Goal: Task Accomplishment & Management: Manage account settings

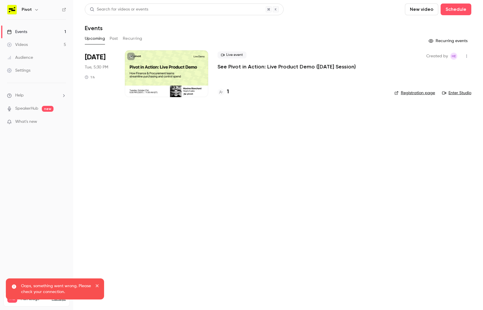
click at [274, 62] on div "Live event See Pivot in Action: Live Product Demo ([DATE] Session)" at bounding box center [302, 60] width 168 height 19
click at [271, 67] on p "See Pivot in Action: Live Product Demo ([DATE] Session)" at bounding box center [287, 66] width 138 height 7
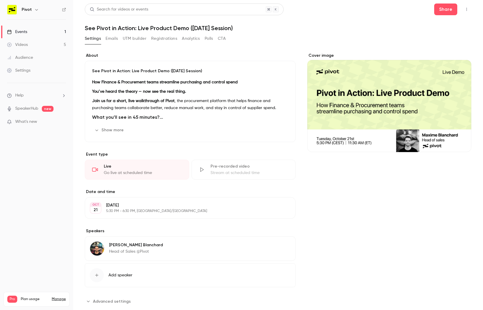
click at [161, 37] on button "Registrations" at bounding box center [164, 38] width 26 height 9
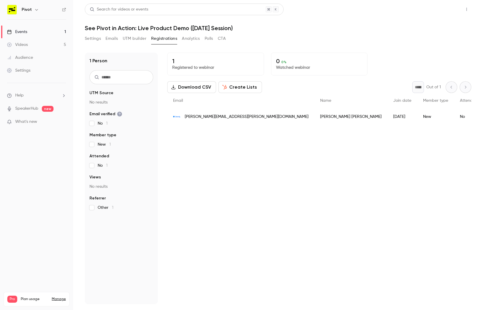
click at [442, 11] on button "Share" at bounding box center [446, 10] width 23 height 12
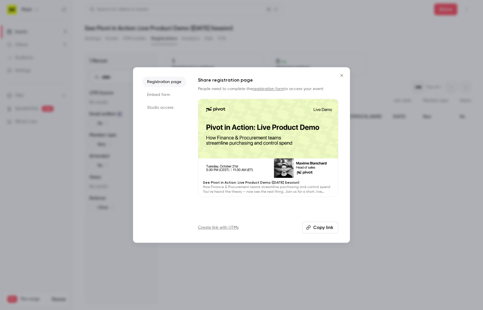
click at [314, 227] on button "Copy link" at bounding box center [321, 228] width 36 height 12
click at [244, 154] on div at bounding box center [268, 138] width 140 height 79
click at [242, 152] on div at bounding box center [268, 138] width 140 height 79
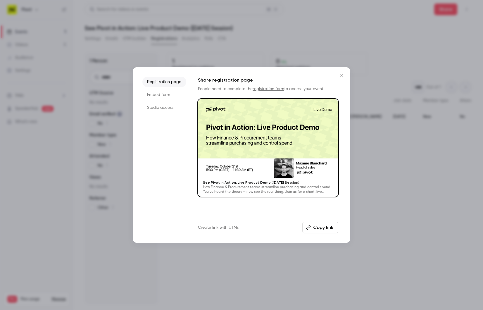
click at [248, 160] on div at bounding box center [268, 138] width 140 height 79
click at [71, 186] on div at bounding box center [241, 155] width 483 height 310
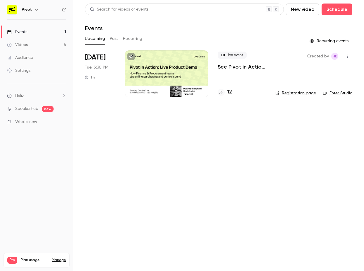
click at [229, 67] on p "See Pivot in Action: Live Product Demo ([DATE] Session)" at bounding box center [242, 66] width 48 height 7
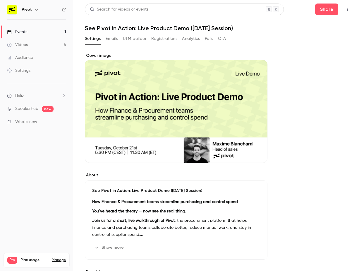
click at [162, 38] on button "Registrations" at bounding box center [164, 38] width 26 height 9
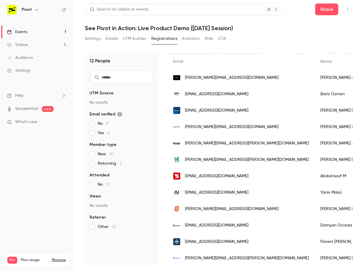
scroll to position [40, 0]
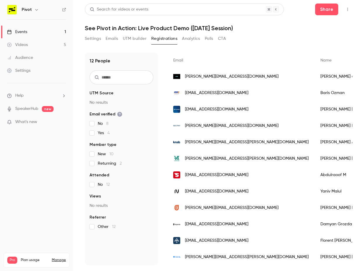
click at [95, 41] on button "Settings" at bounding box center [93, 38] width 16 height 9
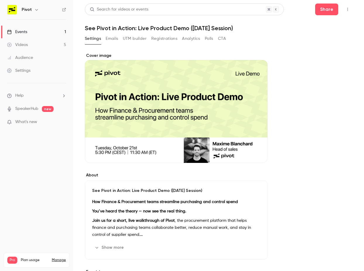
click at [120, 39] on div "Settings Emails UTM builder Registrations Analytics Polls CTA" at bounding box center [155, 38] width 141 height 9
click at [117, 39] on button "Emails" at bounding box center [112, 38] width 12 height 9
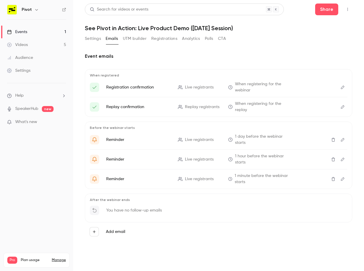
click at [161, 42] on button "Registrations" at bounding box center [164, 38] width 26 height 9
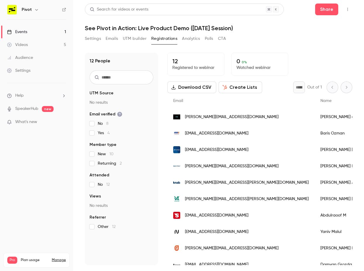
click at [206, 38] on button "Polls" at bounding box center [209, 38] width 8 height 9
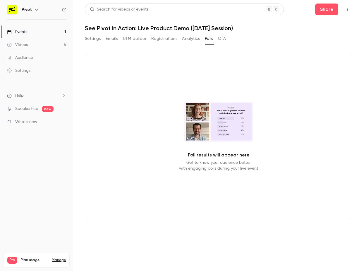
click at [184, 39] on button "Analytics" at bounding box center [191, 38] width 18 height 9
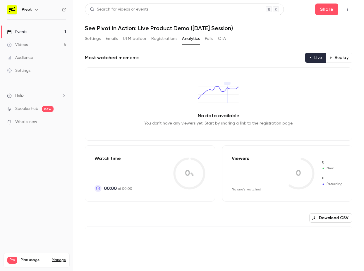
click at [132, 41] on button "UTM builder" at bounding box center [135, 38] width 24 height 9
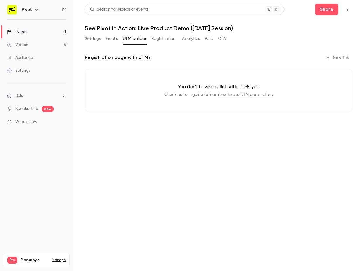
click at [103, 41] on div "Settings Emails UTM builder Registrations Analytics Polls CTA" at bounding box center [155, 38] width 141 height 9
click at [87, 40] on button "Settings" at bounding box center [93, 38] width 16 height 9
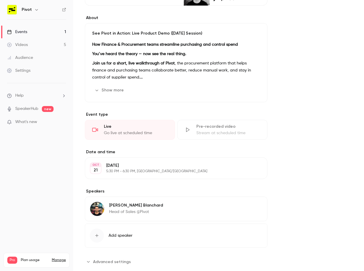
scroll to position [170, 0]
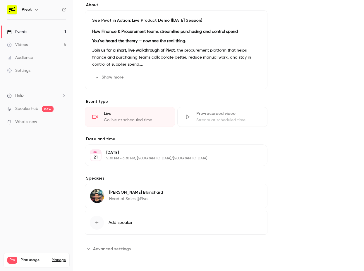
click at [118, 247] on span "Advanced settings" at bounding box center [112, 248] width 38 height 6
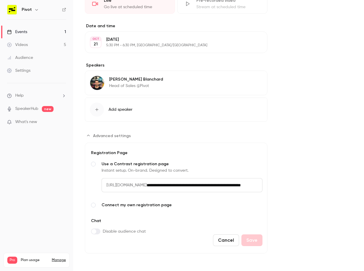
click at [203, 184] on input "**********" at bounding box center [205, 185] width 116 height 14
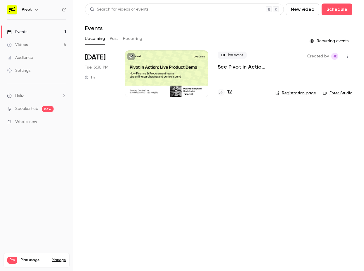
click at [237, 74] on div "Live event See Pivot in Action: Live Product Demo ([DATE] Session) 12" at bounding box center [242, 73] width 48 height 47
click at [236, 69] on p "See Pivot in Action: Live Product Demo ([DATE] Session)" at bounding box center [242, 66] width 48 height 7
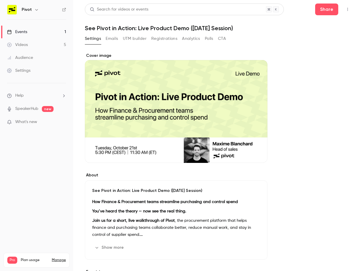
scroll to position [170, 0]
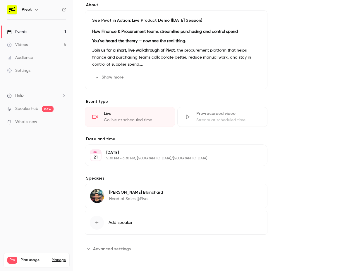
click at [117, 246] on span "Advanced settings" at bounding box center [112, 248] width 38 height 6
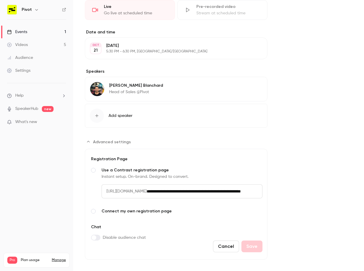
scroll to position [283, 0]
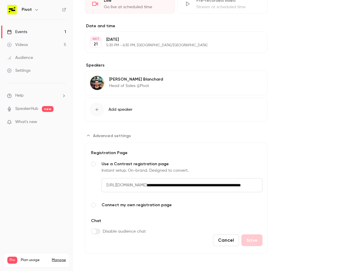
click at [195, 185] on input "**********" at bounding box center [205, 185] width 116 height 14
click at [302, 118] on div "About See Pivot in Action: Live Product Demo ([DATE] Session) How Finance & Pro…" at bounding box center [218, 18] width 267 height 497
